Goal: Task Accomplishment & Management: Use online tool/utility

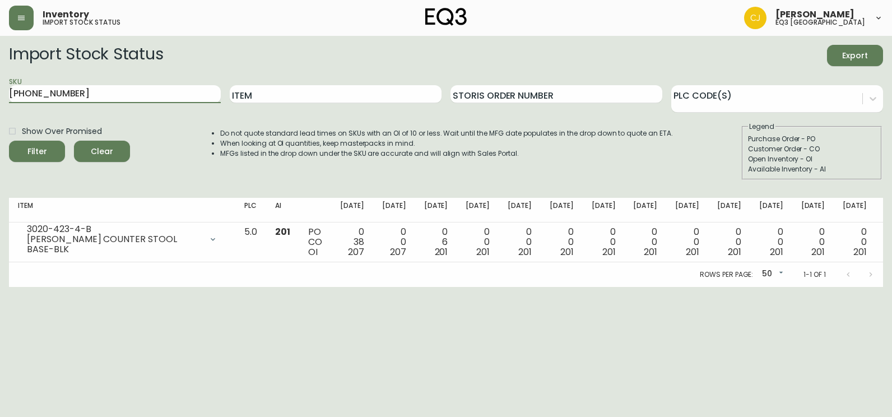
click at [9, 141] on button "Filter" at bounding box center [37, 151] width 56 height 21
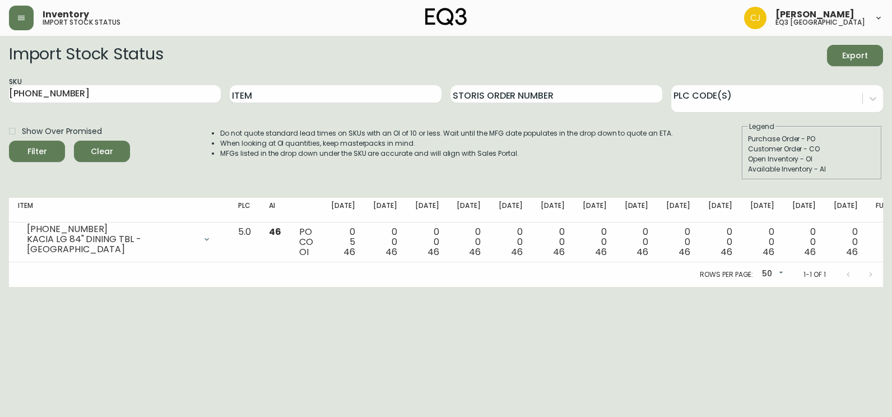
click at [0, 204] on html "Inventory import stock status [PERSON_NAME] eq3 [GEOGRAPHIC_DATA] Import Stock …" at bounding box center [446, 143] width 892 height 287
drag, startPoint x: 91, startPoint y: 92, endPoint x: 0, endPoint y: 73, distance: 93.3
click at [0, 76] on html "Inventory import stock status [PERSON_NAME] eq3 [GEOGRAPHIC_DATA] Import Stock …" at bounding box center [446, 143] width 892 height 287
paste input "50"
type input "[PHONE_NUMBER]"
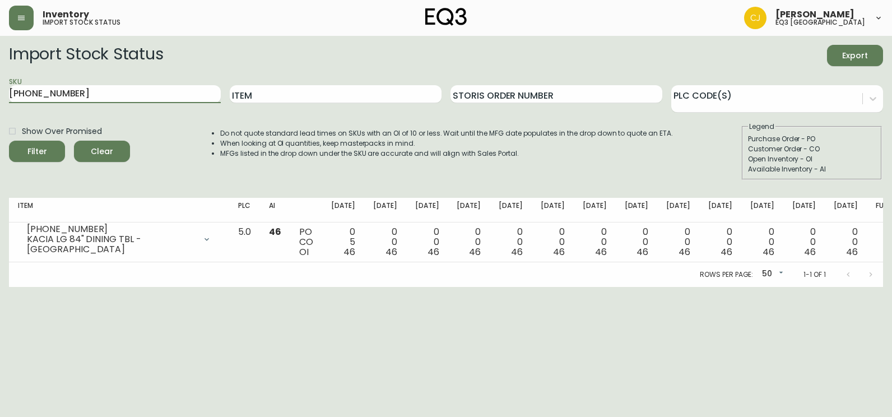
click at [9, 141] on button "Filter" at bounding box center [37, 151] width 56 height 21
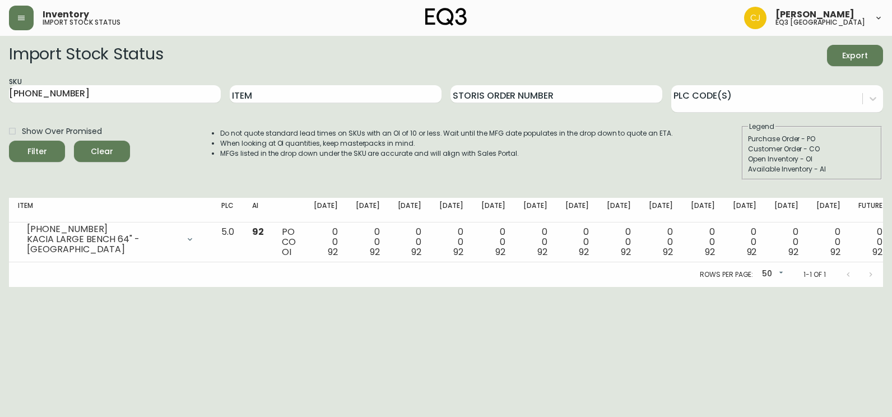
click at [0, 282] on html "Inventory import stock status [PERSON_NAME] eq3 [GEOGRAPHIC_DATA] Import Stock …" at bounding box center [446, 143] width 892 height 287
click at [0, 287] on html "Inventory import stock status [PERSON_NAME] eq3 [GEOGRAPHIC_DATA] Import Stock …" at bounding box center [446, 143] width 892 height 287
drag, startPoint x: 77, startPoint y: 93, endPoint x: -2, endPoint y: 81, distance: 79.9
click at [0, 81] on html "Inventory import stock status [PERSON_NAME] eq3 [GEOGRAPHIC_DATA] Import Stock …" at bounding box center [446, 143] width 892 height 287
